Goal: Find specific page/section: Find specific page/section

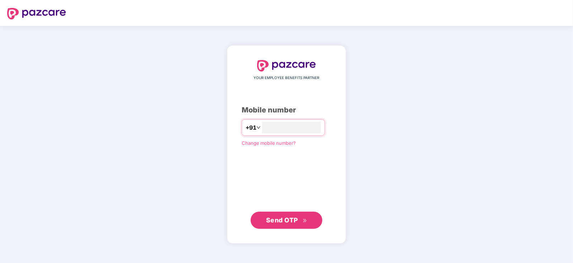
type input "**********"
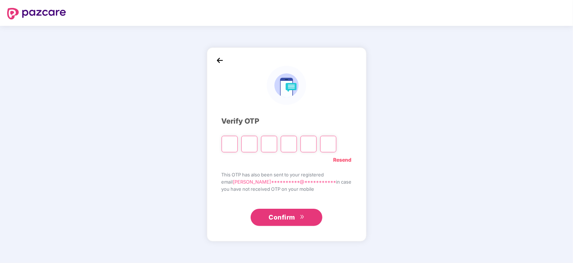
type input "*"
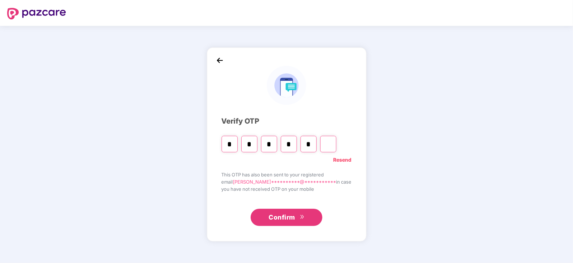
type input "*"
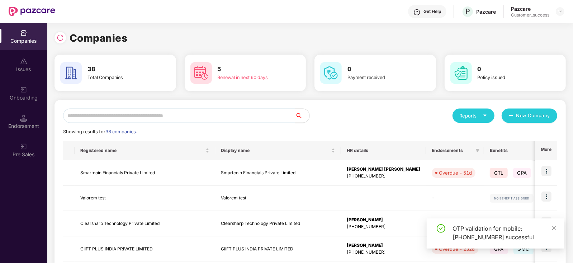
click at [267, 114] on input "text" at bounding box center [179, 115] width 232 height 14
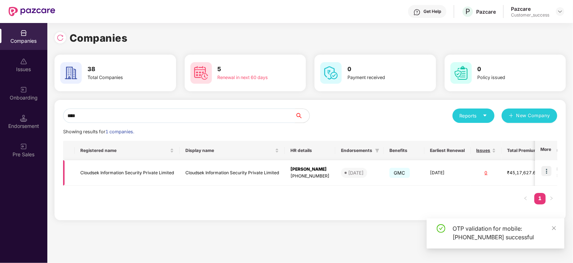
type input "****"
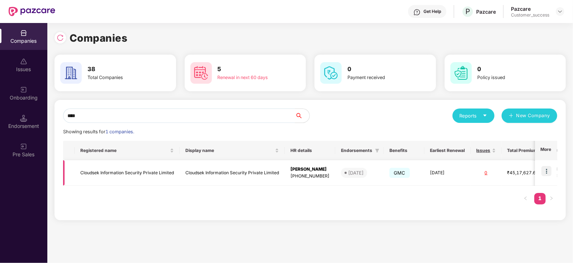
click at [544, 165] on td at bounding box center [546, 172] width 22 height 25
click at [545, 172] on img at bounding box center [547, 171] width 10 height 10
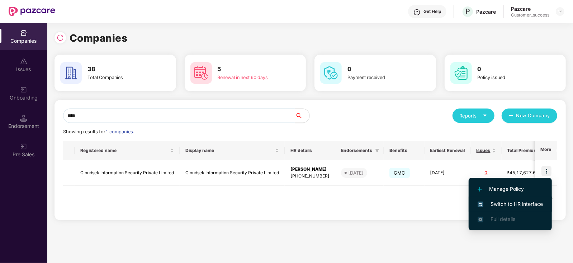
click at [511, 202] on span "Switch to HR interface" at bounding box center [510, 204] width 65 height 8
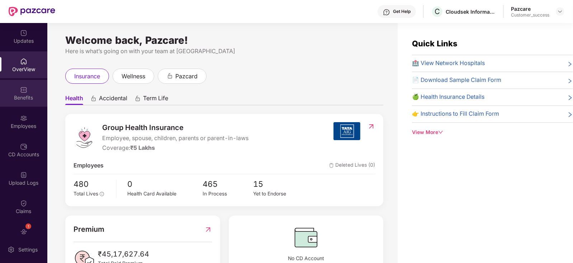
click at [37, 85] on div "Benefits" at bounding box center [23, 93] width 47 height 27
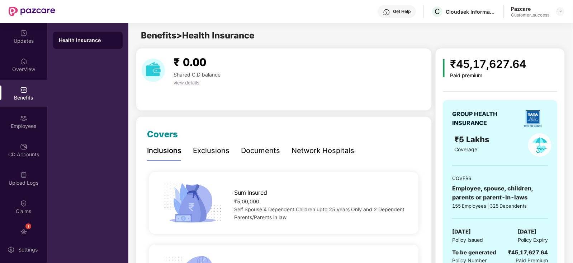
click at [293, 151] on div "Network Hospitals" at bounding box center [323, 150] width 63 height 11
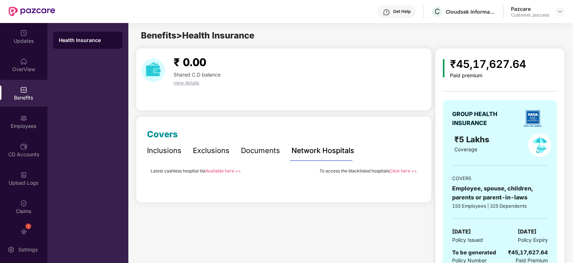
click at [231, 170] on link "Available here >>" at bounding box center [224, 170] width 36 height 5
